Goal: Transaction & Acquisition: Purchase product/service

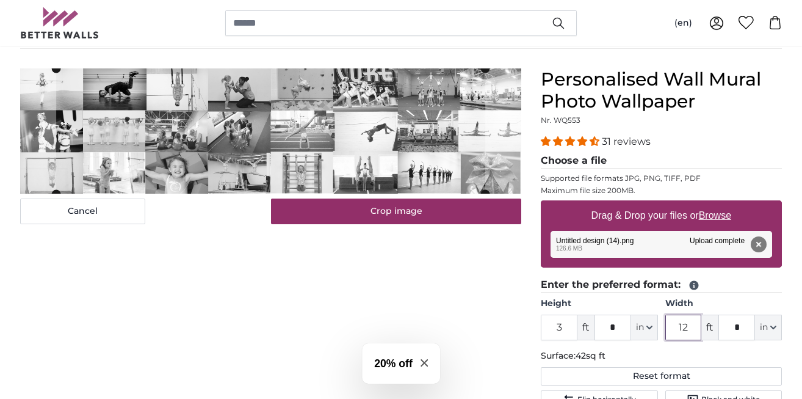
click at [686, 325] on input "12" at bounding box center [684, 328] width 37 height 26
type input "13"
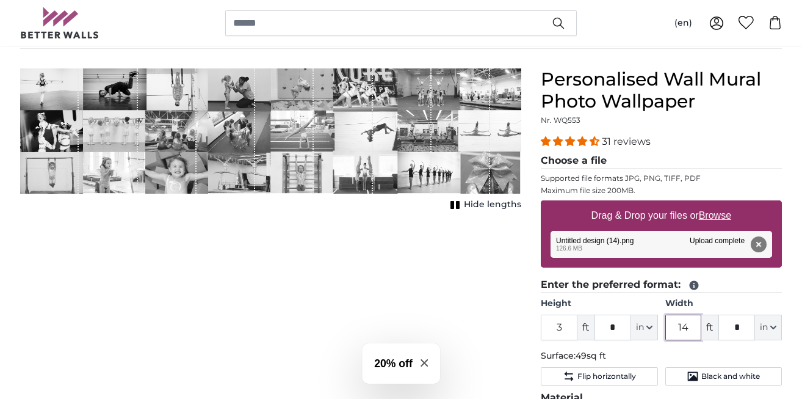
type input "14"
click at [505, 326] on div "Cancel Crop image Hide lengths" at bounding box center [270, 369] width 521 height 603
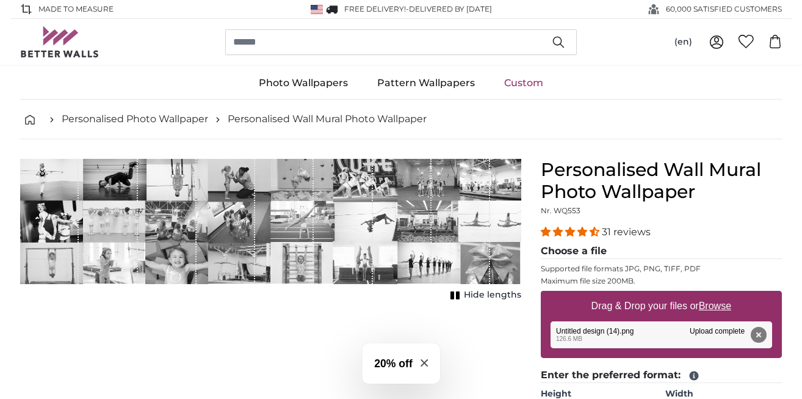
click at [404, 360] on h3 "20% off" at bounding box center [393, 363] width 38 height 16
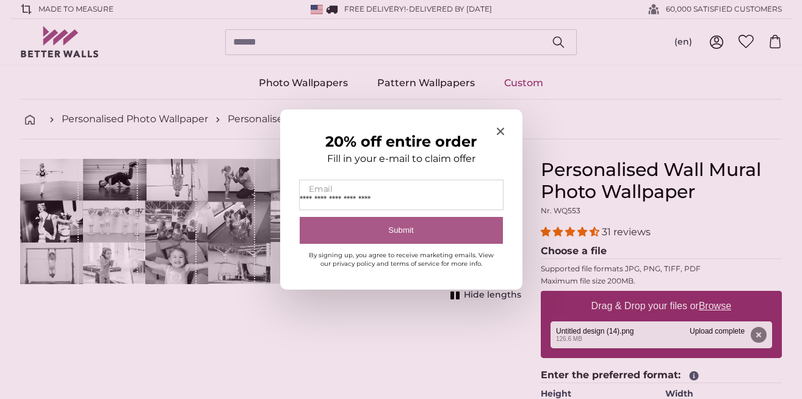
type input "**********"
click at [449, 230] on button "Submit" at bounding box center [401, 230] width 203 height 27
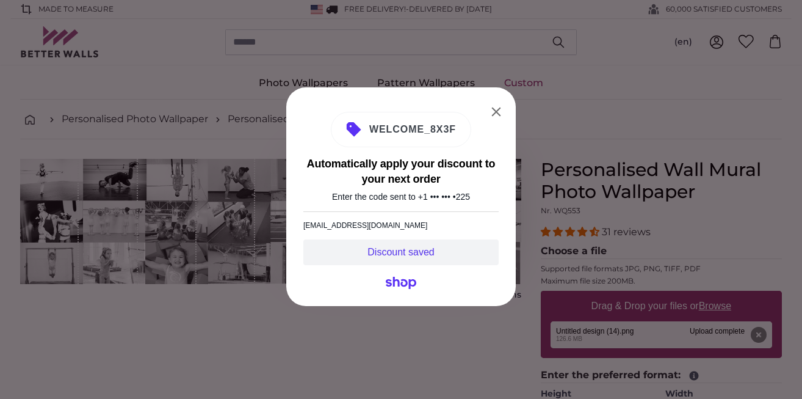
click at [435, 129] on span "WELCOME_8X3F" at bounding box center [409, 129] width 95 height 15
click at [497, 109] on button "Close" at bounding box center [497, 112] width 20 height 20
click at [490, 106] on button "Close" at bounding box center [497, 112] width 20 height 20
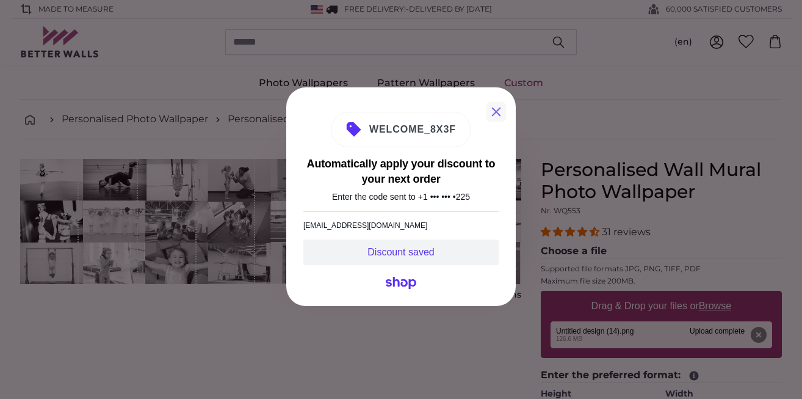
click at [497, 112] on button "Close" at bounding box center [497, 112] width 20 height 20
click at [523, 322] on div "Automatically apply your discount to your next order Enter the code sent to +1 …" at bounding box center [401, 199] width 802 height 399
click at [499, 108] on button "Close" at bounding box center [497, 112] width 20 height 20
click at [575, 130] on div "Automatically apply your discount to your next order Enter the code sent to +1 …" at bounding box center [401, 199] width 802 height 399
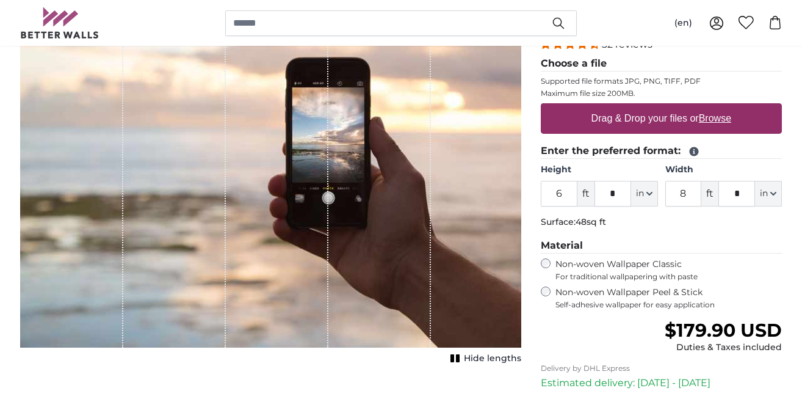
scroll to position [188, 0]
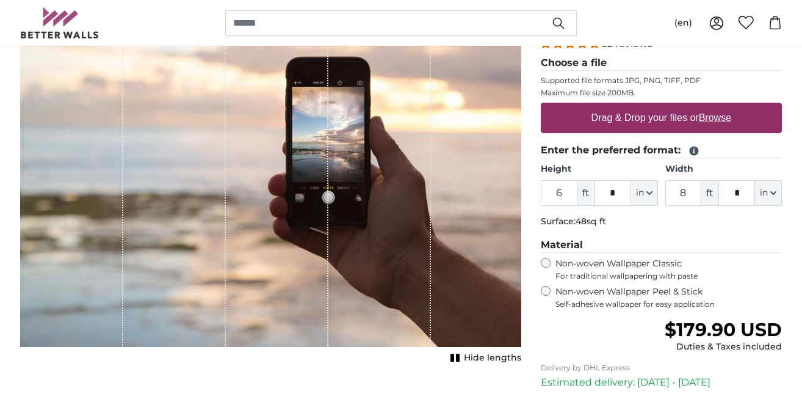
click at [558, 191] on input "6" at bounding box center [559, 193] width 37 height 26
type input "3"
type input "*"
click at [685, 194] on input "8" at bounding box center [684, 193] width 37 height 26
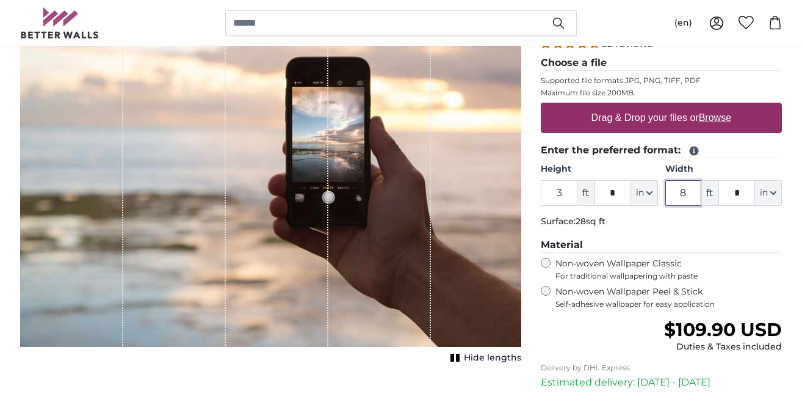
click at [685, 194] on input "8" at bounding box center [684, 193] width 37 height 26
type input "14"
click at [689, 220] on p "Surface: 49sq ft" at bounding box center [661, 222] width 241 height 12
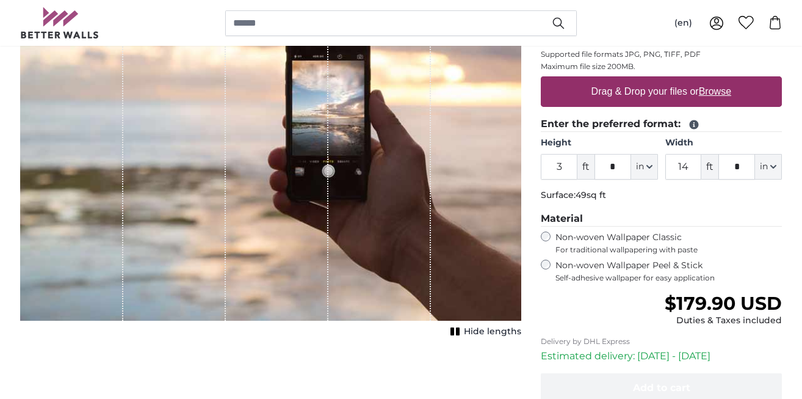
scroll to position [217, 0]
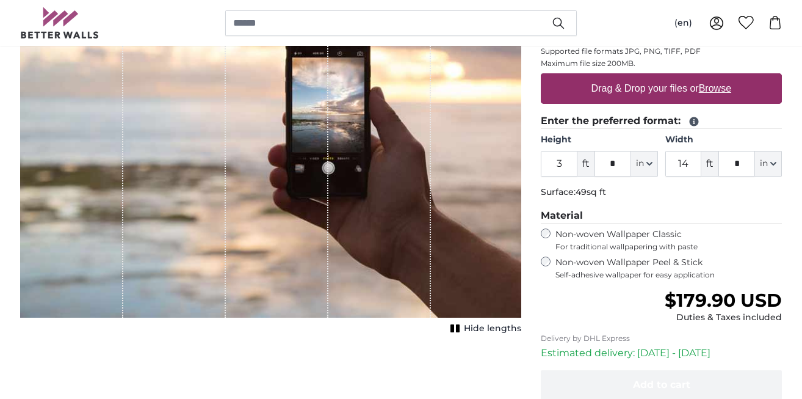
click at [721, 88] on u "Browse" at bounding box center [715, 88] width 32 height 10
click at [721, 77] on input "Drag & Drop your files or Browse" at bounding box center [661, 75] width 241 height 4
type input "**********"
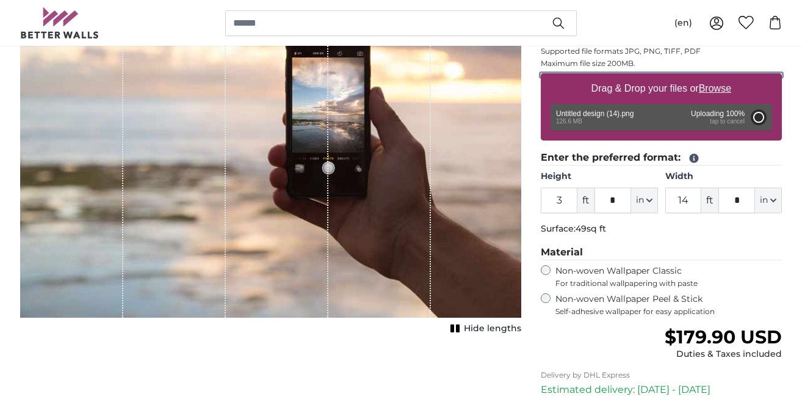
type input "6"
type input "*"
type input "24"
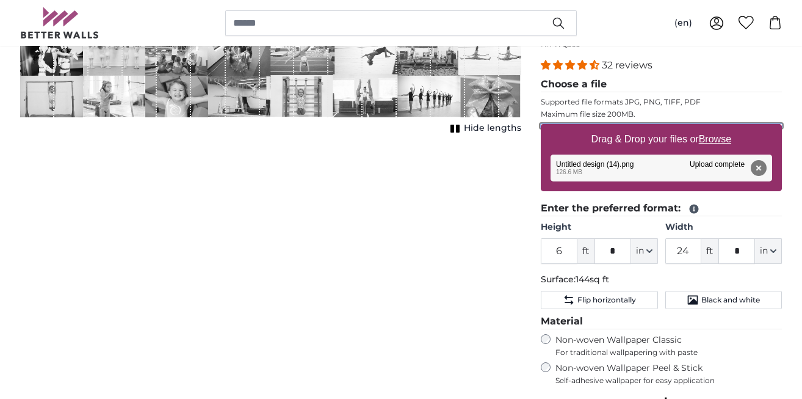
scroll to position [170, 0]
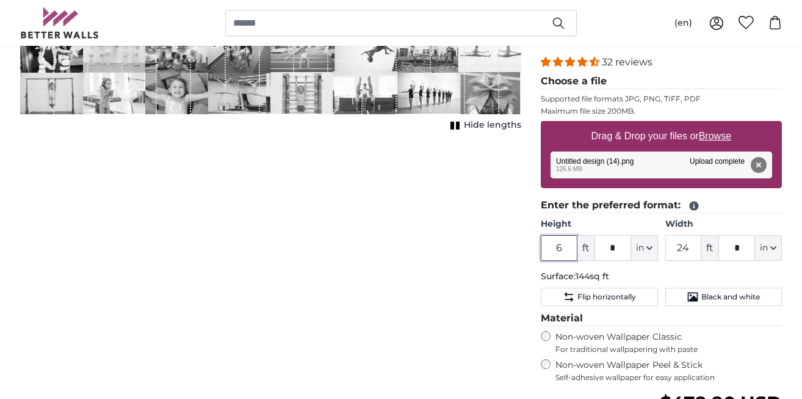
click at [559, 250] on input "6" at bounding box center [559, 248] width 37 height 26
type input "3"
type input "*"
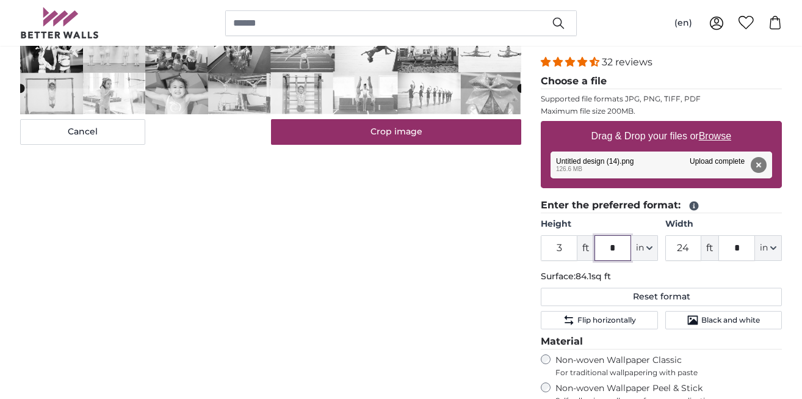
type input "*"
click at [679, 248] on input "24" at bounding box center [684, 248] width 37 height 26
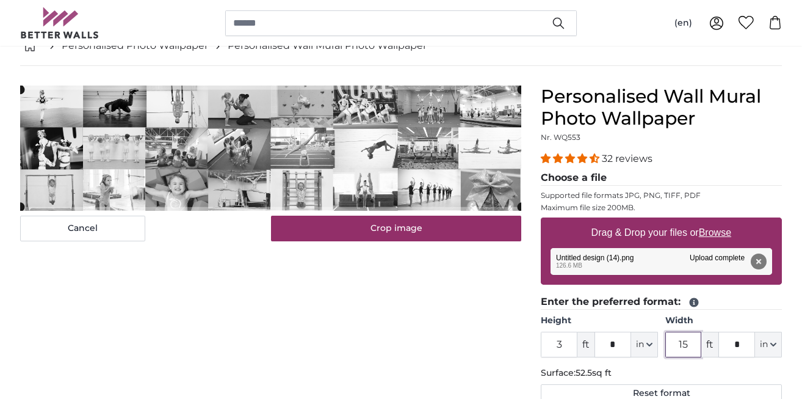
scroll to position [71, 0]
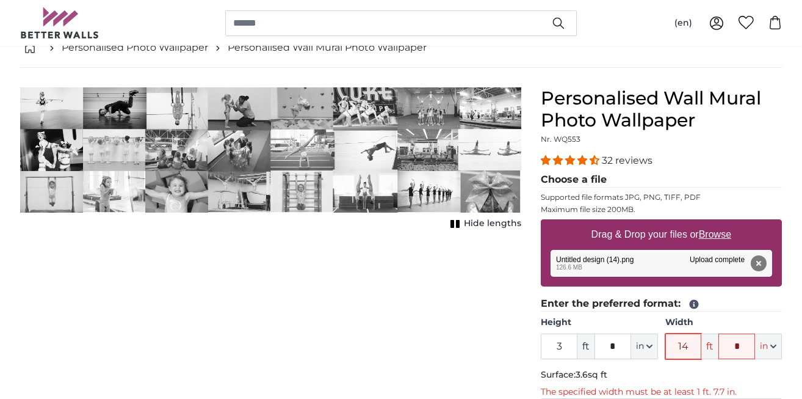
type input "14"
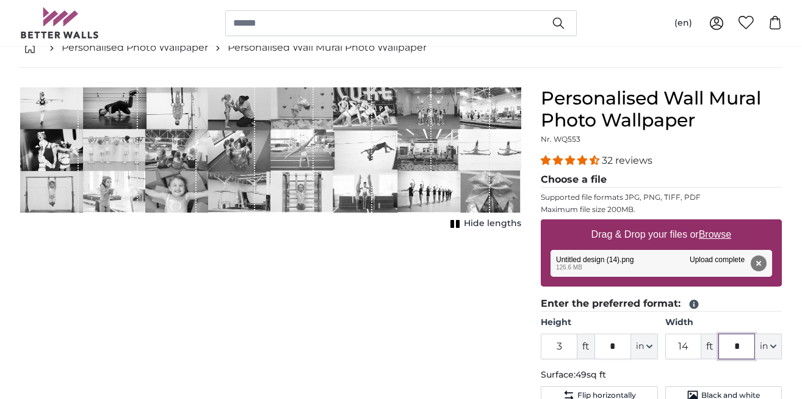
type input "*"
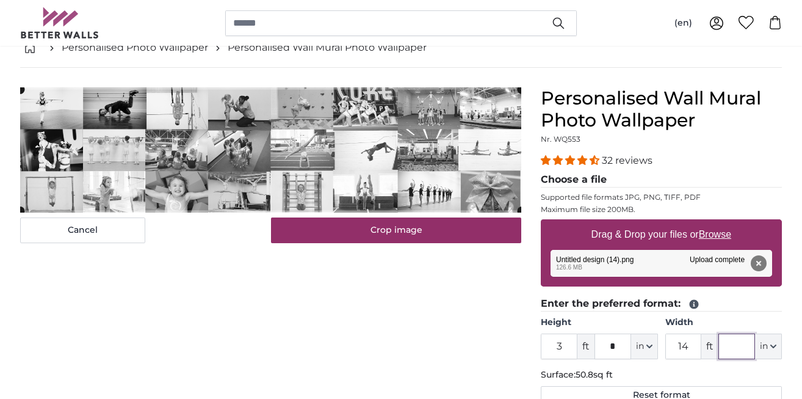
type input "*"
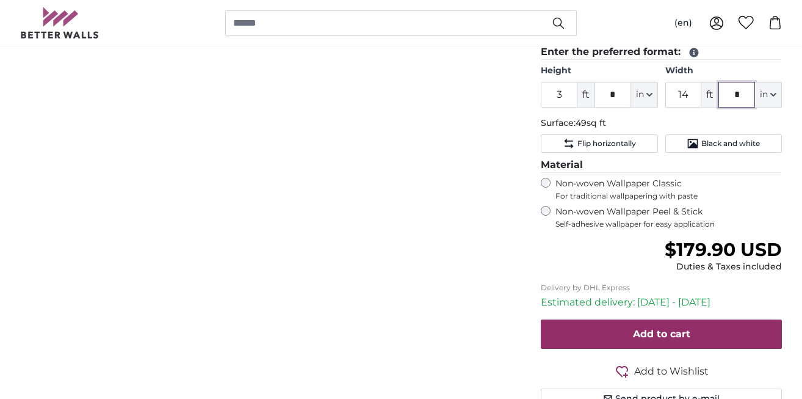
scroll to position [332, 0]
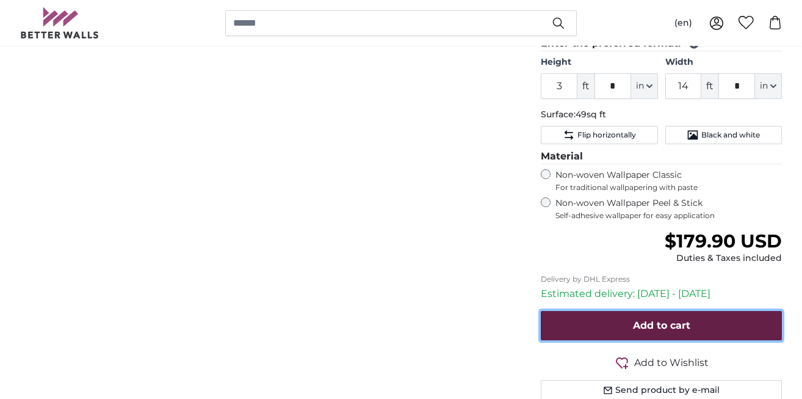
click at [649, 321] on span "Add to cart" at bounding box center [661, 325] width 57 height 12
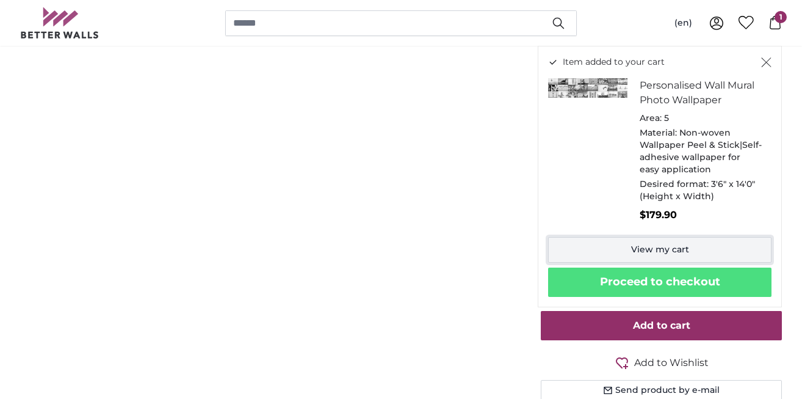
click at [621, 245] on link "View my cart" at bounding box center [660, 250] width 224 height 26
